Goal: Information Seeking & Learning: Learn about a topic

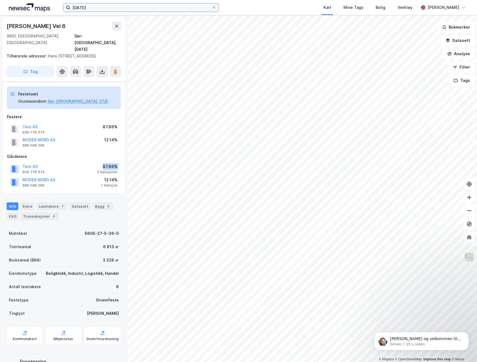
scroll to position [45, 0]
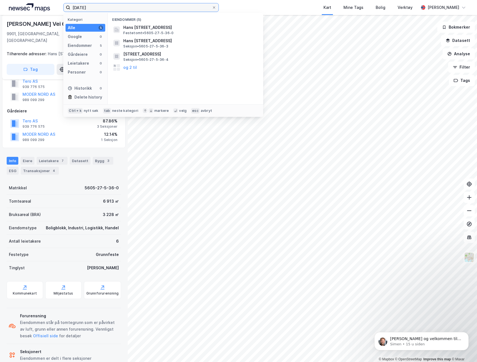
drag, startPoint x: 92, startPoint y: 8, endPoint x: 51, endPoint y: 4, distance: 41.0
click at [51, 4] on div "[DATE] Kategori Alle 5 Google 0 Eiendommer 5 Gårdeiere 0 Leietakere 0 Personer …" at bounding box center [238, 7] width 477 height 15
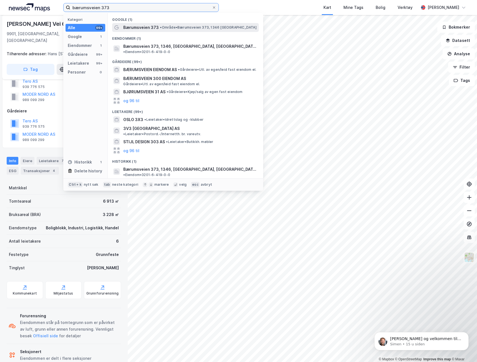
type input "bærumsveien 373"
click at [167, 29] on span "• Område • Bærumsveien 373, 1346 [GEOGRAPHIC_DATA]" at bounding box center [208, 27] width 96 height 4
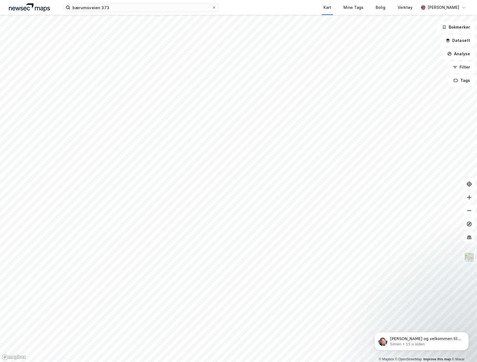
click at [469, 196] on icon at bounding box center [469, 197] width 6 height 6
click at [459, 39] on button "Datasett" at bounding box center [457, 40] width 34 height 11
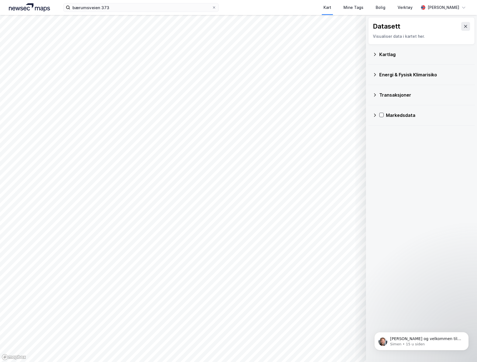
drag, startPoint x: 462, startPoint y: 25, endPoint x: 461, endPoint y: 29, distance: 3.6
click at [463, 26] on icon at bounding box center [465, 26] width 4 height 4
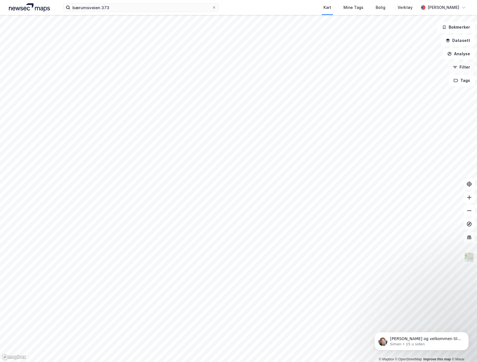
click at [465, 69] on button "Filter" at bounding box center [461, 67] width 27 height 11
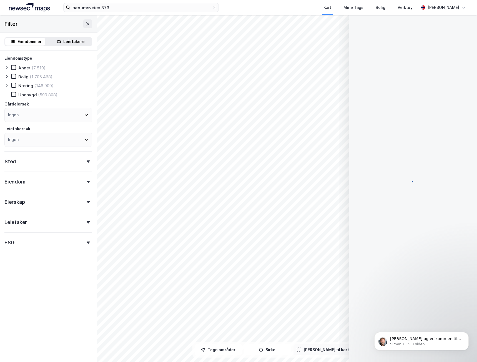
click at [461, 54] on div at bounding box center [413, 185] width 114 height 340
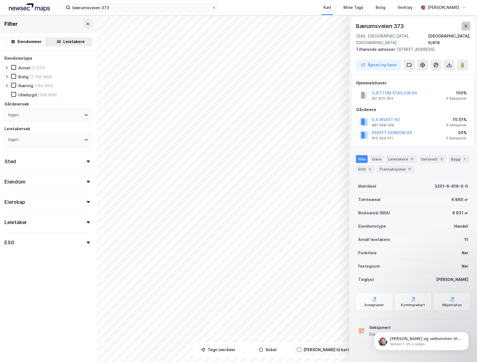
click at [467, 26] on icon at bounding box center [465, 26] width 4 height 4
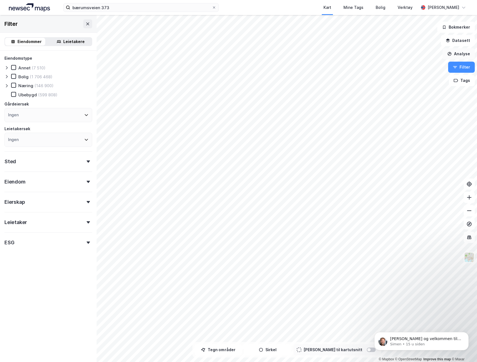
click at [460, 54] on button "Analyse" at bounding box center [458, 53] width 32 height 11
click at [462, 52] on button "Analyse" at bounding box center [458, 53] width 32 height 11
click at [461, 52] on button "Analyse" at bounding box center [458, 53] width 32 height 11
click at [458, 83] on button "Tags" at bounding box center [462, 80] width 26 height 11
click at [459, 82] on button "Tags" at bounding box center [462, 80] width 26 height 11
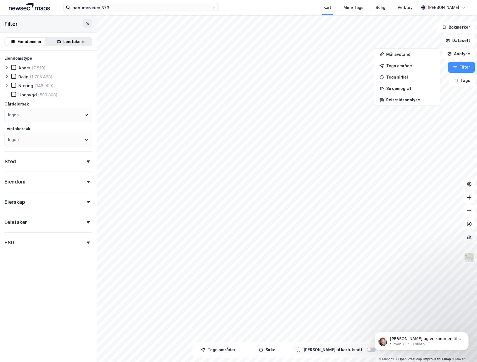
click at [468, 236] on icon at bounding box center [469, 237] width 6 height 6
click at [468, 236] on icon at bounding box center [469, 237] width 4 height 4
click at [468, 224] on icon at bounding box center [469, 224] width 2 height 2
click at [82, 179] on div "Eiendom" at bounding box center [48, 179] width 88 height 16
